Goal: Navigation & Orientation: Understand site structure

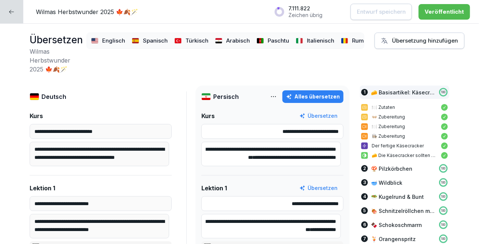
scroll to position [0, 151]
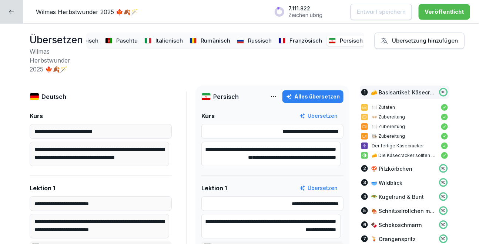
click at [11, 18] on div at bounding box center [11, 11] width 23 height 23
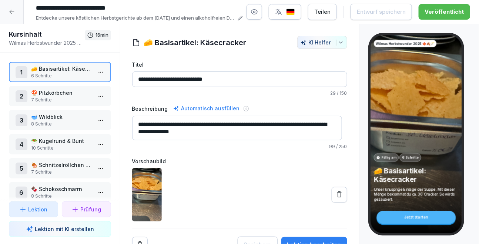
click at [14, 12] on icon at bounding box center [12, 12] width 6 height 6
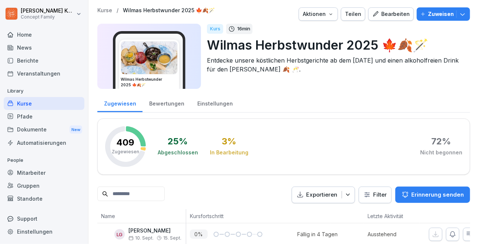
click at [174, 103] on div "Bewertungen" at bounding box center [167, 102] width 48 height 19
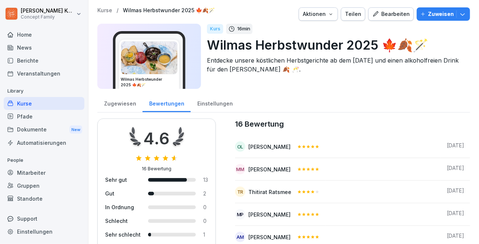
click at [125, 105] on div "Zugewiesen" at bounding box center [119, 102] width 45 height 19
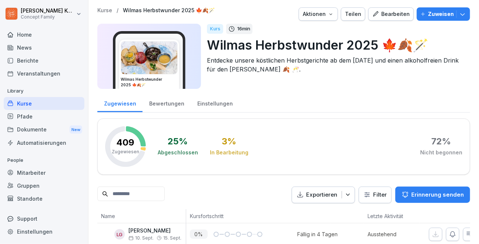
click at [49, 104] on div "Kurse" at bounding box center [44, 103] width 81 height 13
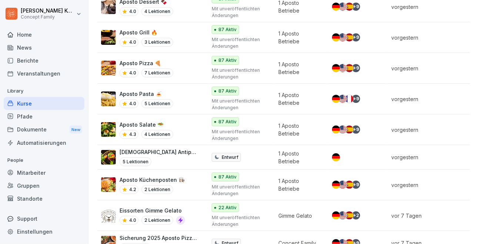
scroll to position [232, 0]
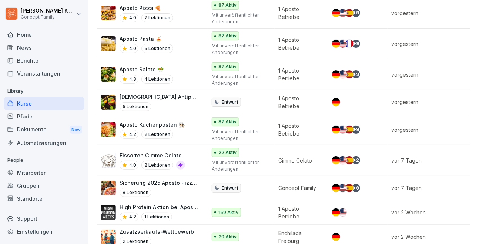
click at [187, 157] on div "Eissorten Gimme Gelato 4.0 2 Lektionen" at bounding box center [150, 160] width 98 height 18
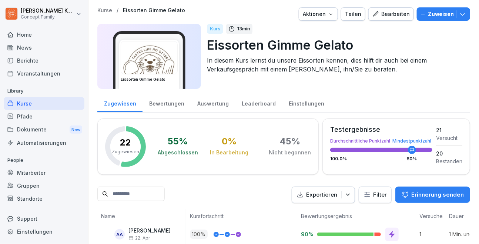
click at [160, 105] on div "Bewertungen" at bounding box center [167, 102] width 48 height 19
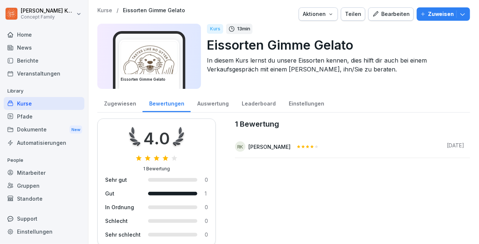
click at [209, 109] on div "Auswertung" at bounding box center [213, 102] width 44 height 19
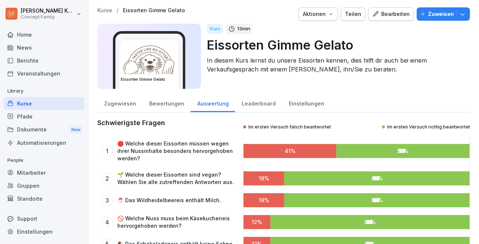
click at [261, 106] on div "Leaderboard" at bounding box center [258, 102] width 47 height 19
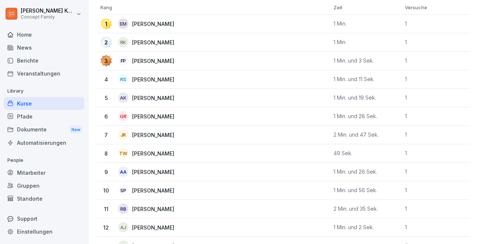
scroll to position [107, 0]
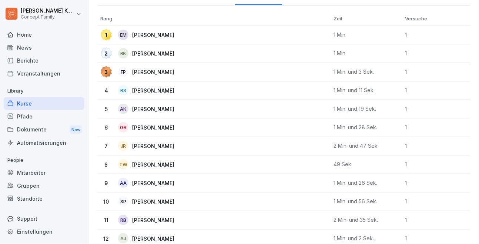
click at [23, 34] on div "Home" at bounding box center [44, 34] width 81 height 13
